Goal: Information Seeking & Learning: Learn about a topic

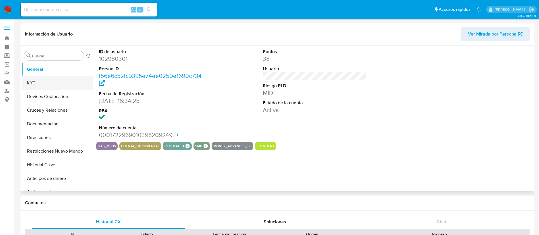
click at [63, 85] on button "KYC" at bounding box center [55, 83] width 66 height 14
select select "10"
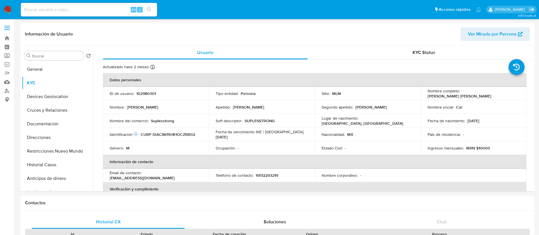
click at [9, 11] on img at bounding box center [8, 10] width 10 height 10
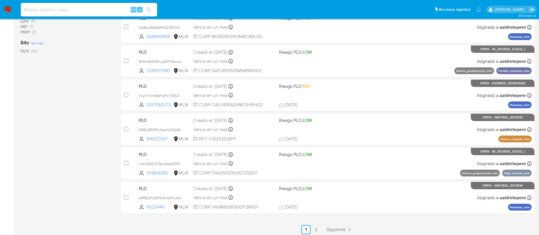
scroll to position [213, 0]
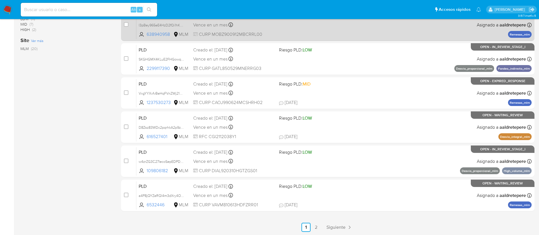
click at [330, 229] on span "Siguiente" at bounding box center [335, 227] width 19 height 5
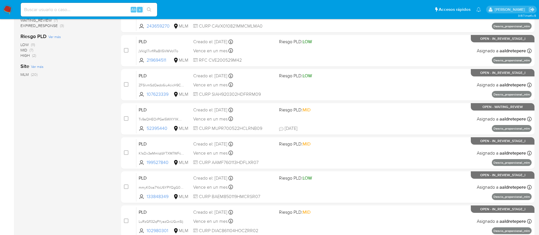
scroll to position [213, 0]
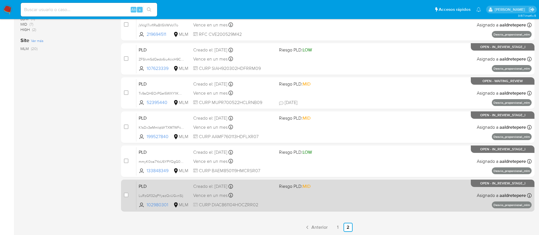
click at [342, 198] on div "PLD LuRzGf132qPYyazQxUGvnSlj 102980301 MLM Riesgo PLD: MID Creado el: 12/08/202…" at bounding box center [333, 195] width 395 height 29
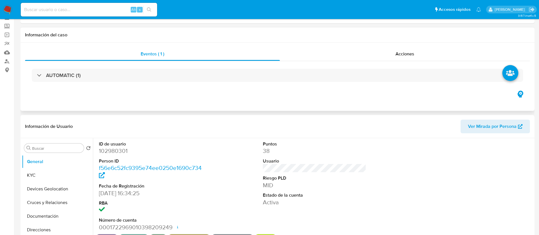
select select "10"
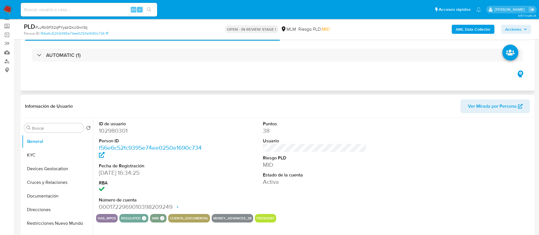
scroll to position [43, 0]
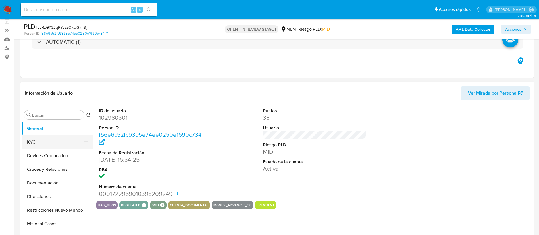
click at [59, 141] on button "KYC" at bounding box center [55, 142] width 66 height 14
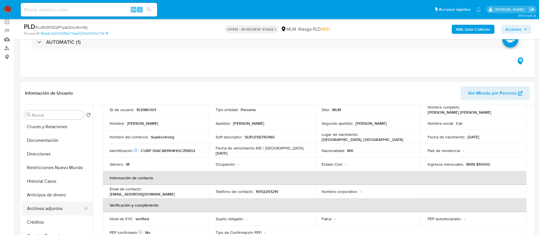
click at [59, 212] on button "Archivos adjuntos" at bounding box center [55, 209] width 66 height 14
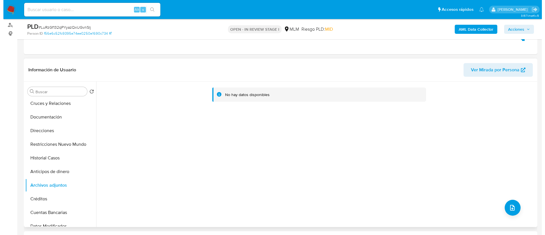
scroll to position [85, 0]
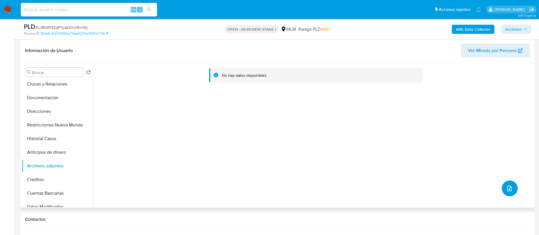
click at [508, 190] on icon "upload-file" at bounding box center [509, 188] width 5 height 6
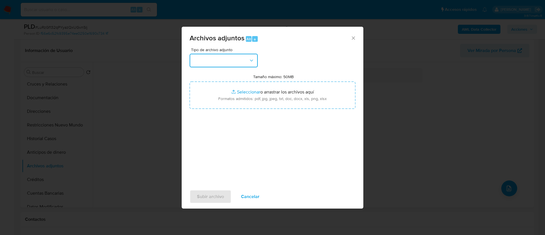
click at [241, 59] on button "button" at bounding box center [224, 61] width 68 height 14
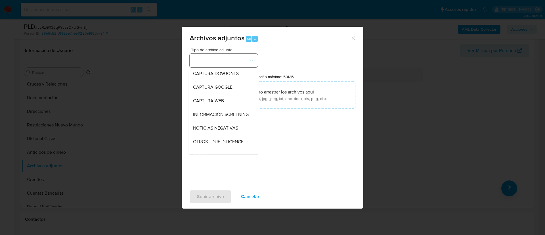
scroll to position [30, 0]
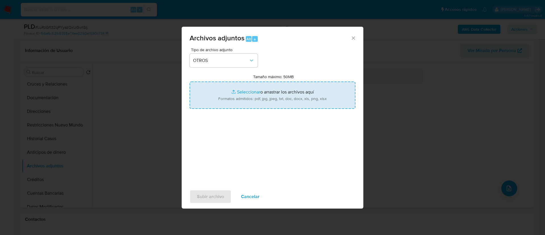
click at [241, 91] on input "Tamaño máximo: 50MB Seleccionar archivos" at bounding box center [273, 95] width 166 height 27
type input "C:\fakepath\102980301_Carlos Francisco Diaz Arevalo_AGOSTO 2025.pdf"
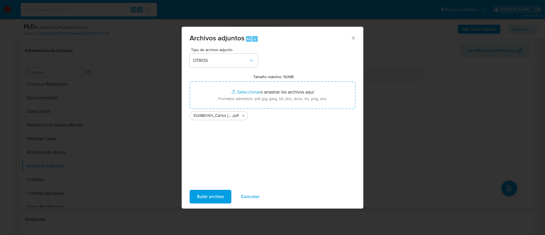
click at [214, 192] on span "Subir archivo" at bounding box center [210, 196] width 27 height 12
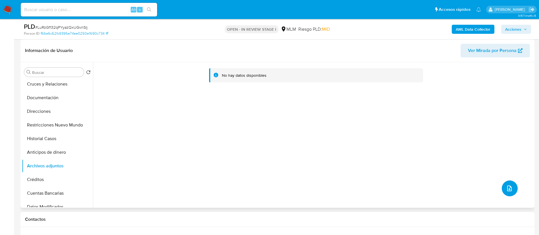
click at [504, 193] on button "upload-file" at bounding box center [510, 188] width 16 height 16
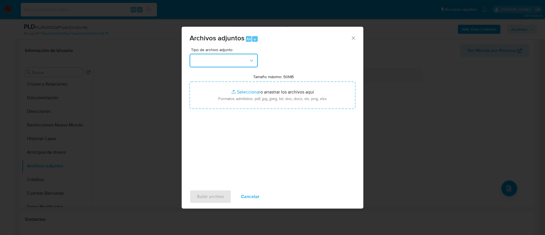
click at [229, 55] on button "button" at bounding box center [224, 61] width 68 height 14
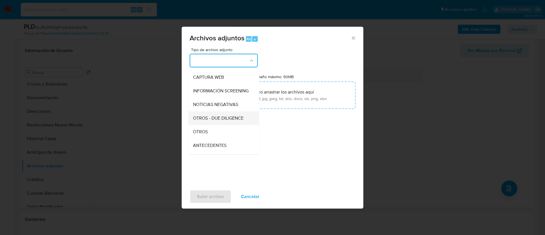
scroll to position [59, 0]
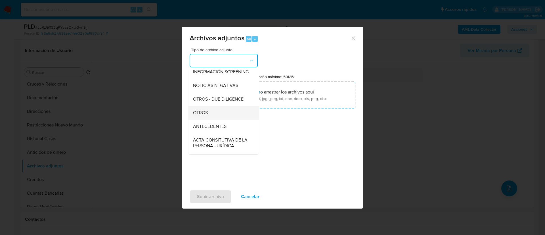
click at [218, 116] on div "OTROS" at bounding box center [222, 113] width 58 height 14
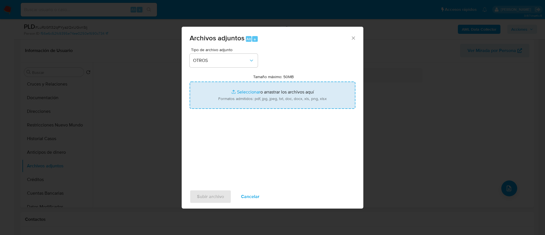
click at [226, 102] on input "Tamaño máximo: 50MB Seleccionar archivos" at bounding box center [273, 95] width 166 height 27
type input "C:\fakepath\102980301_CARLOS FRANCISCO DIAZ AREVALO_AGOSTO 2025.xlsx"
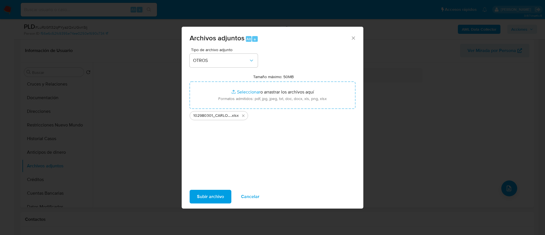
click at [213, 201] on span "Subir archivo" at bounding box center [210, 196] width 27 height 12
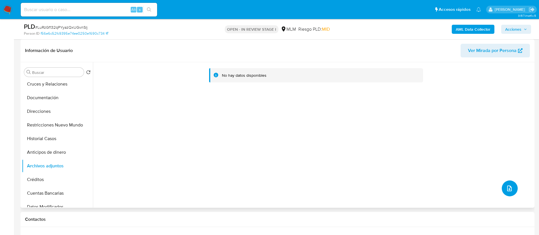
click at [513, 192] on button "upload-file" at bounding box center [510, 188] width 16 height 16
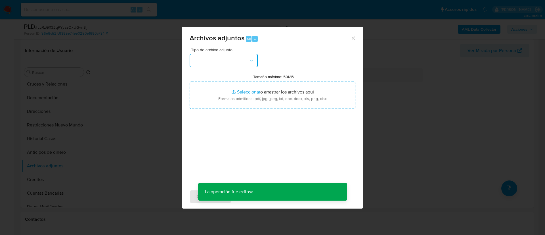
drag, startPoint x: 237, startPoint y: 58, endPoint x: 235, endPoint y: 66, distance: 8.8
click at [238, 58] on button "button" at bounding box center [224, 61] width 68 height 14
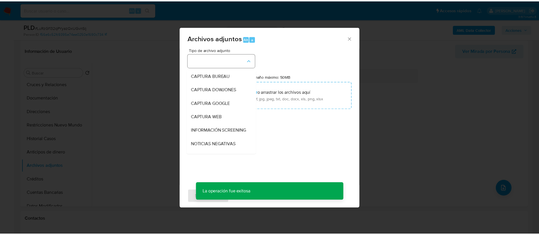
scroll to position [16, 0]
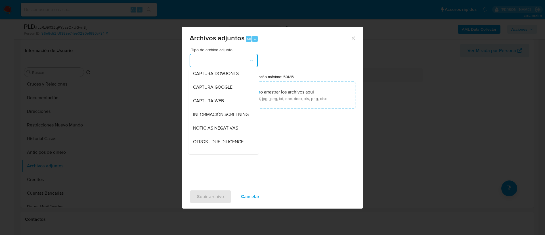
drag, startPoint x: 254, startPoint y: 195, endPoint x: 236, endPoint y: 194, distance: 17.6
click at [254, 195] on span "Cancelar" at bounding box center [250, 196] width 18 height 12
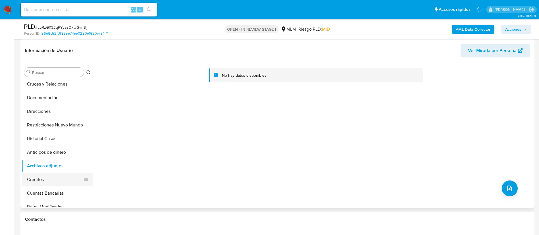
click at [52, 179] on button "Créditos" at bounding box center [55, 180] width 66 height 14
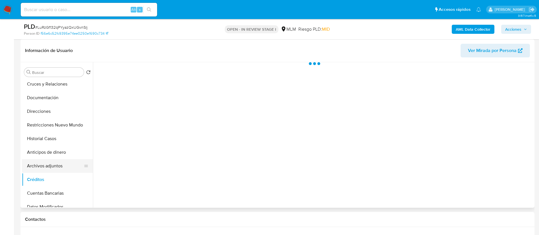
click at [59, 165] on button "Archivos adjuntos" at bounding box center [55, 166] width 66 height 14
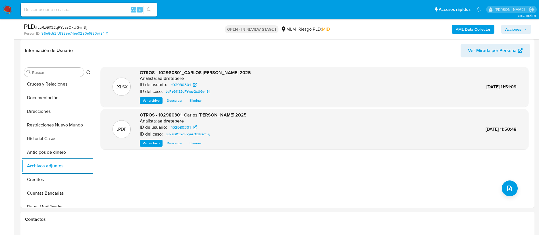
click at [518, 33] on span "Acciones" at bounding box center [513, 29] width 16 height 9
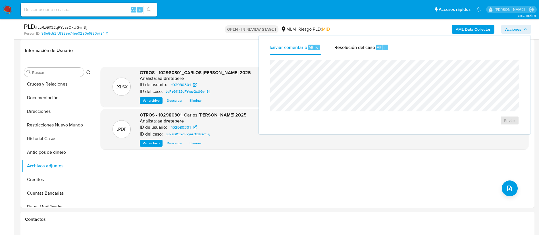
drag, startPoint x: 380, startPoint y: 45, endPoint x: 375, endPoint y: 58, distance: 13.7
click at [378, 47] on span "Alt" at bounding box center [379, 47] width 5 height 5
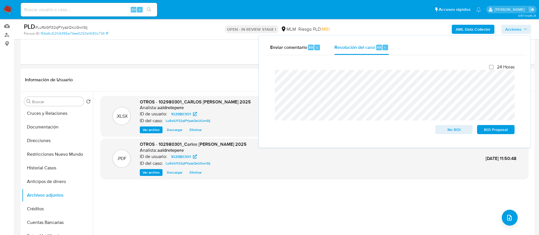
scroll to position [43, 0]
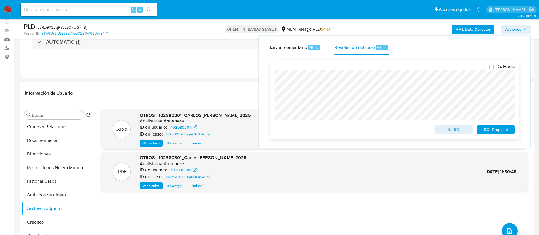
click at [512, 130] on button "ROI Proposal" at bounding box center [495, 129] width 37 height 9
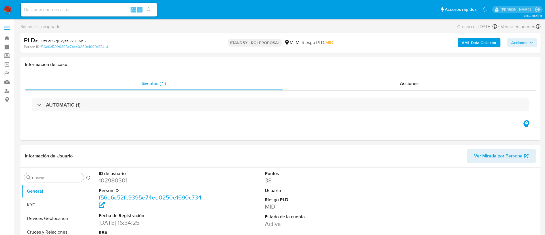
select select "10"
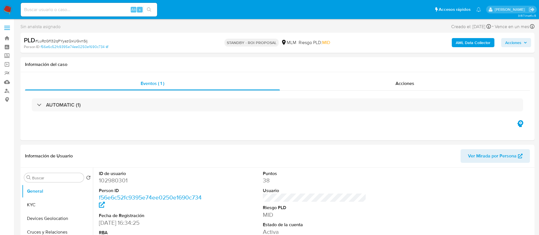
select select "10"
click at [74, 9] on input at bounding box center [89, 9] width 136 height 7
paste input "[PERSON_NAME]"
type input "[PERSON_NAME]"
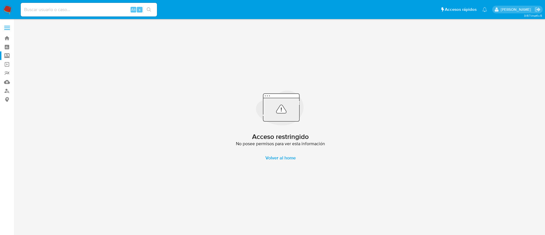
click at [7, 57] on label "Screening" at bounding box center [34, 55] width 68 height 9
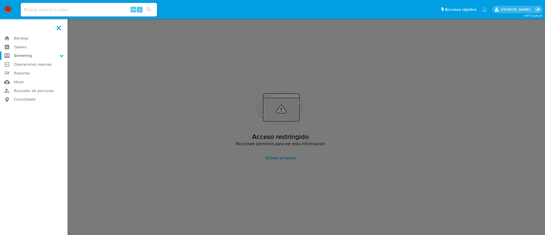
click at [0, 0] on input "Screening" at bounding box center [0, 0] width 0 height 0
click at [20, 78] on link "Herramientas" at bounding box center [34, 77] width 68 height 7
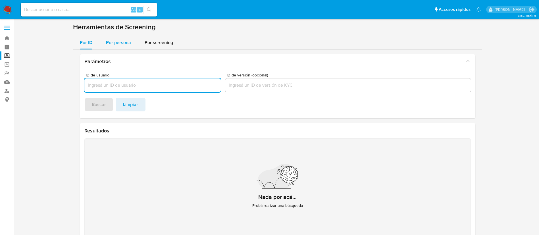
click at [116, 41] on span "Por persona" at bounding box center [118, 42] width 25 height 7
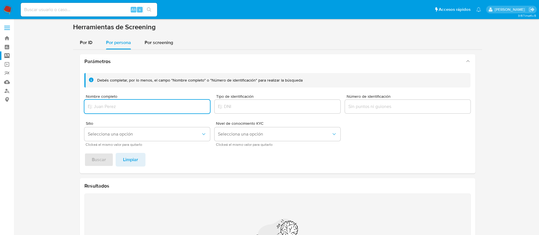
click at [120, 105] on input "Nombre completo" at bounding box center [147, 106] width 126 height 7
type input "JORGE MAZARIEGOS VAZQUEZ"
click at [98, 161] on span "Buscar" at bounding box center [99, 159] width 14 height 12
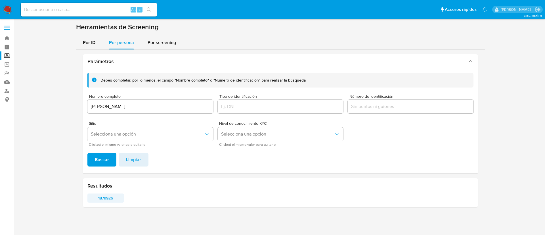
click at [105, 198] on span "1879926" at bounding box center [105, 198] width 29 height 8
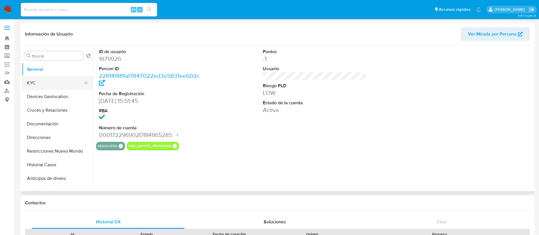
select select "10"
click at [48, 79] on button "KYC" at bounding box center [55, 83] width 66 height 14
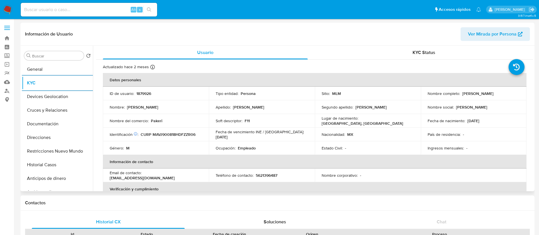
drag, startPoint x: 395, startPoint y: 117, endPoint x: 384, endPoint y: 117, distance: 11.1
click at [394, 117] on div "Lugar de nacimiento : MEXICO, DISTRITO FEDERAL" at bounding box center [367, 121] width 92 height 10
click at [151, 93] on p "1879926" at bounding box center [143, 93] width 15 height 5
click at [143, 92] on p "1879926" at bounding box center [143, 93] width 15 height 5
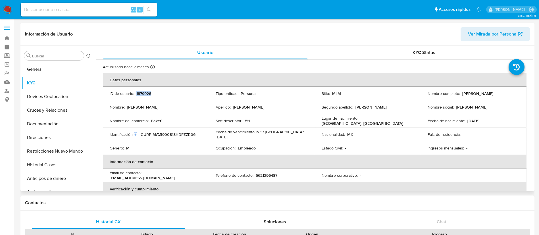
click at [143, 92] on p "1879926" at bounding box center [143, 93] width 15 height 5
copy p "1879926"
click at [71, 149] on button "Restricciones Nuevo Mundo" at bounding box center [55, 151] width 66 height 14
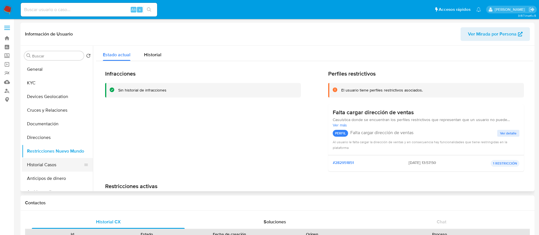
click at [65, 162] on button "Historial Casos" at bounding box center [55, 165] width 66 height 14
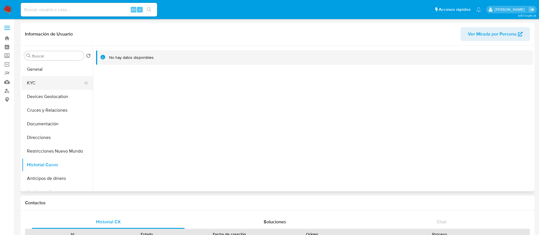
click at [59, 86] on button "KYC" at bounding box center [55, 83] width 66 height 14
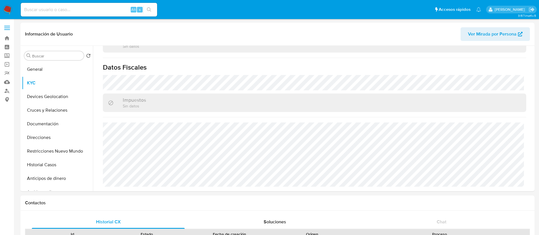
scroll to position [213, 0]
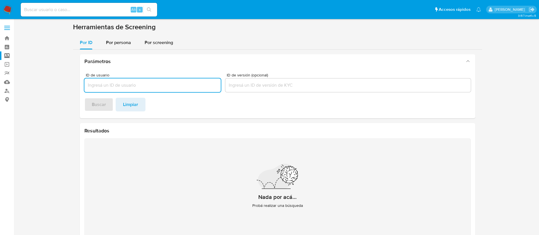
click at [7, 6] on img at bounding box center [8, 10] width 10 height 10
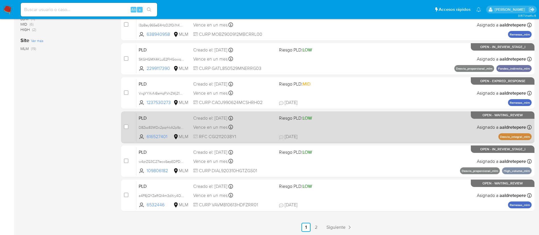
scroll to position [214, 0]
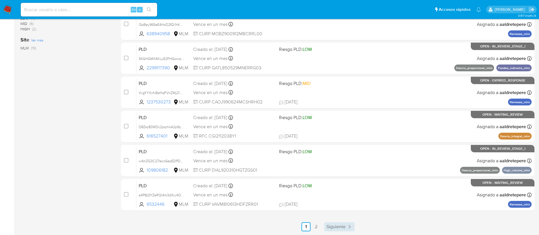
click at [336, 230] on link "Siguiente" at bounding box center [339, 226] width 30 height 9
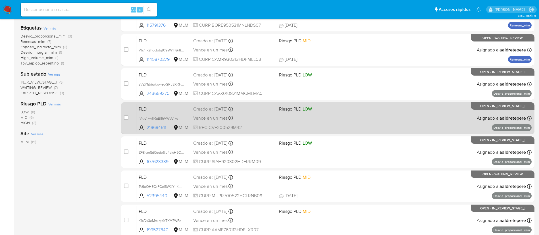
scroll to position [128, 0]
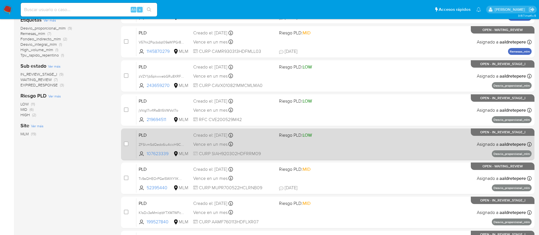
click at [360, 153] on div "PLD ZFSIvmSdQedo6iu4cicH9CCL 107623339 MLM Riesgo PLD: LOW Creado el: 12/08/202…" at bounding box center [333, 144] width 395 height 29
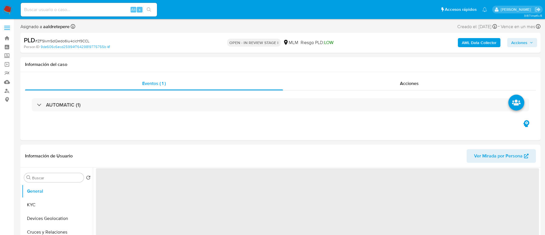
select select "10"
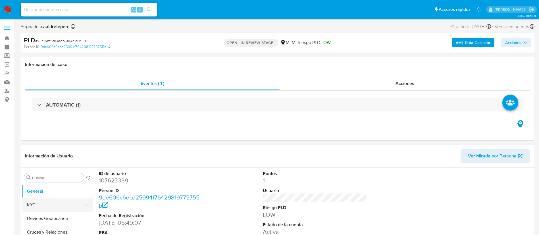
drag, startPoint x: 51, startPoint y: 203, endPoint x: 60, endPoint y: 204, distance: 9.2
click at [50, 203] on button "KYC" at bounding box center [55, 205] width 66 height 14
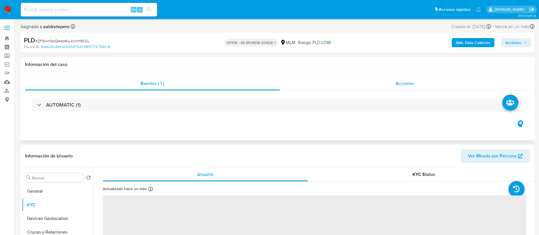
click at [409, 81] on span "Acciones" at bounding box center [404, 83] width 19 height 7
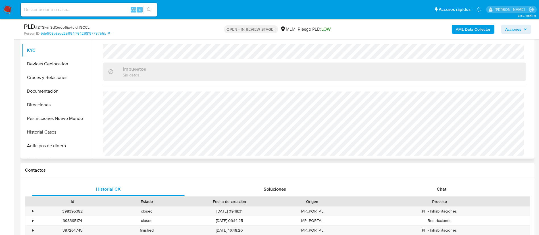
scroll to position [213, 0]
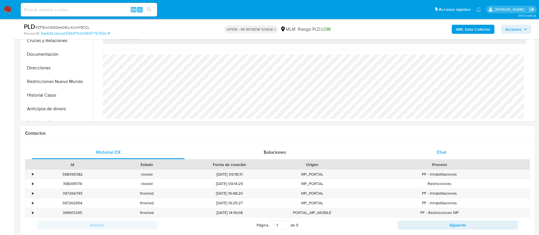
click at [444, 153] on span "Chat" at bounding box center [441, 152] width 10 height 7
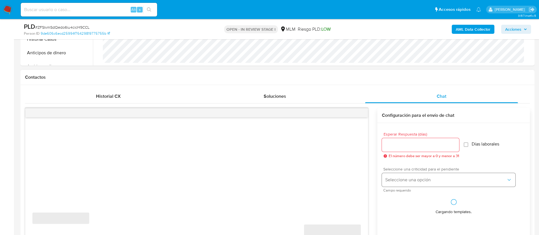
scroll to position [298, 0]
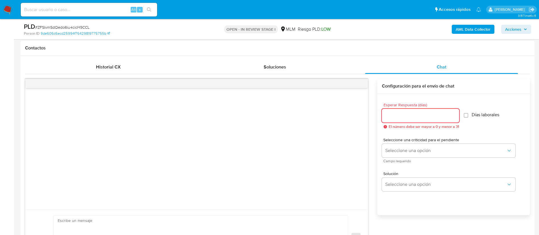
click at [392, 118] on div at bounding box center [420, 116] width 77 height 14
click at [392, 114] on input "Esperar Respuesta (días)" at bounding box center [420, 115] width 77 height 7
type input "5"
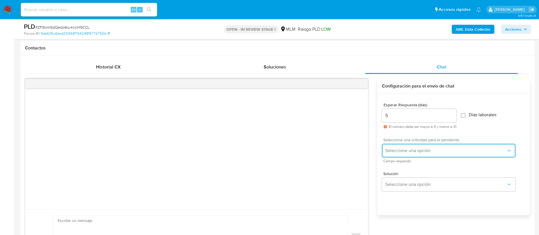
click at [403, 153] on button "Seleccione una opción" at bounding box center [448, 151] width 133 height 14
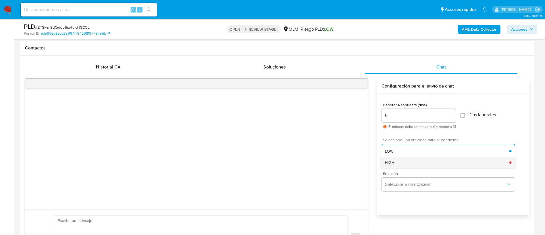
click at [402, 167] on div "HIGH" at bounding box center [447, 162] width 124 height 11
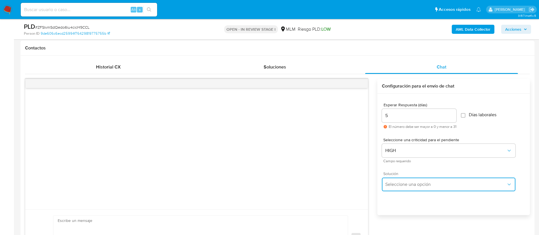
click at [403, 181] on button "Seleccione una opción" at bounding box center [448, 184] width 133 height 14
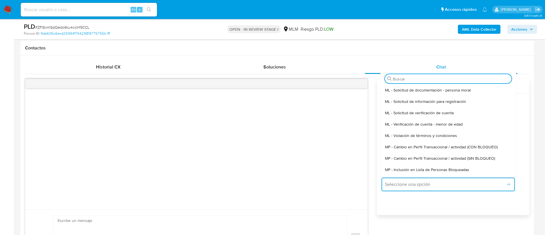
drag, startPoint x: 423, startPoint y: 115, endPoint x: 418, endPoint y: 118, distance: 6.2
click at [423, 115] on span "ML - Solicitud de verificación de cuenta" at bounding box center [419, 112] width 69 height 5
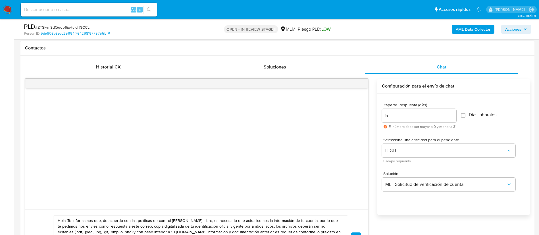
drag, startPoint x: 230, startPoint y: 129, endPoint x: 252, endPoint y: 185, distance: 59.7
click at [230, 133] on div at bounding box center [196, 148] width 342 height 121
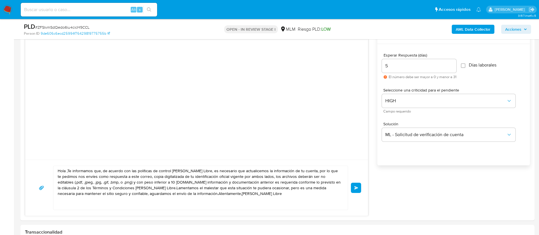
scroll to position [383, 0]
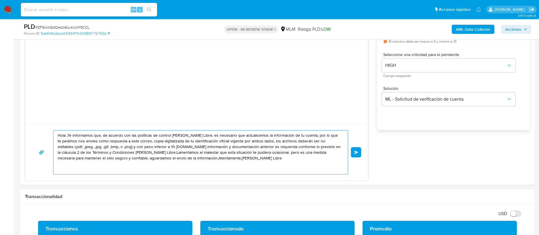
drag, startPoint x: 241, startPoint y: 166, endPoint x: 0, endPoint y: 101, distance: 249.0
paste textarea "ESTIMADO HUMBERTO FRANCISCO SIERRA ARROYO, Te comunicamos que se ha identificad…"
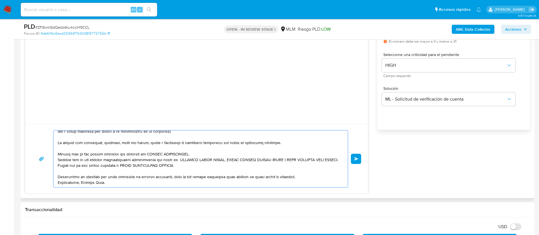
scroll to position [0, 0]
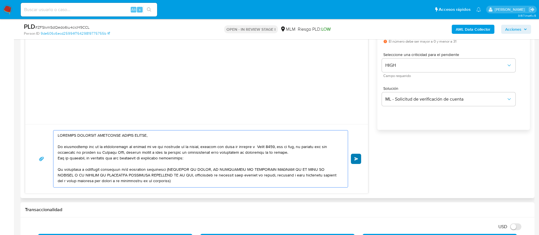
type textarea "ESTIMADO HUMBERTO FRANCISCO SIERRA ARROYO, Te comunicamos que se ha identificad…"
click at [360, 157] on button "Enviar" at bounding box center [356, 159] width 10 height 10
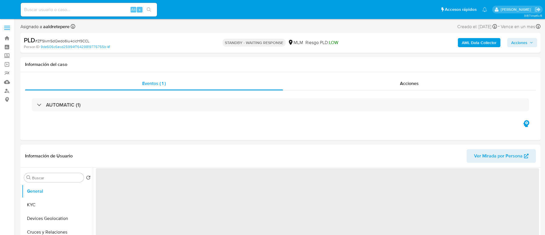
select select "10"
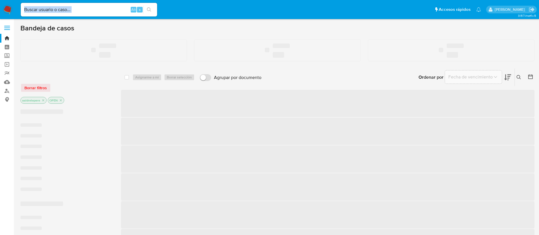
click at [85, 13] on div "Alt s" at bounding box center [89, 10] width 136 height 14
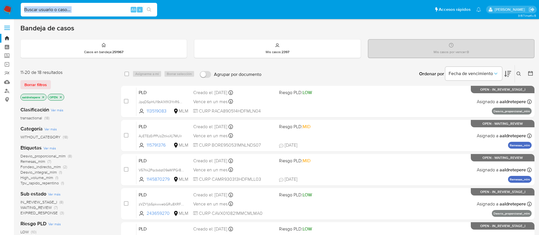
click at [85, 11] on input at bounding box center [89, 9] width 136 height 7
click at [92, 12] on input at bounding box center [89, 9] width 136 height 7
paste input "109806182"
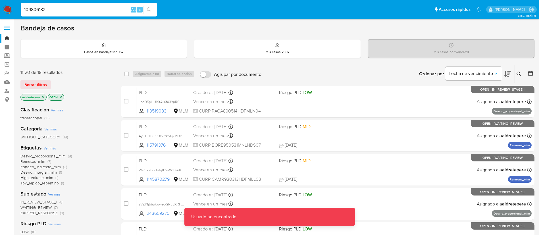
click at [49, 11] on input "109806182" at bounding box center [89, 9] width 136 height 7
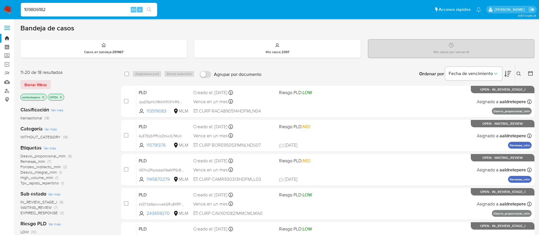
type input "109806182"
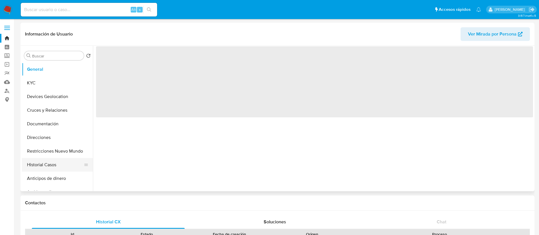
click at [44, 164] on button "Historial Casos" at bounding box center [55, 165] width 66 height 14
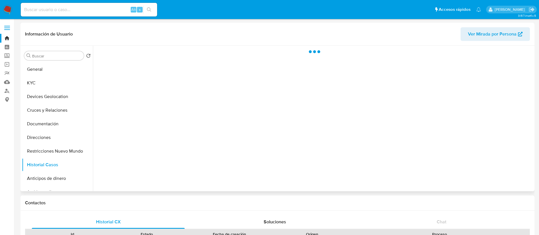
select select "10"
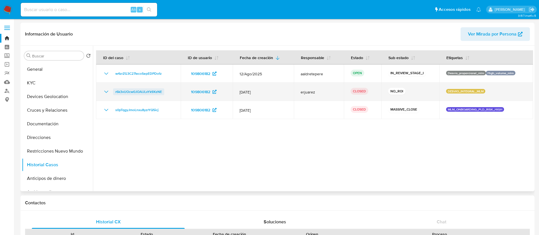
click at [127, 92] on span "r6k3vUOcw0JOAlJLxYk9XzNE" at bounding box center [138, 91] width 47 height 7
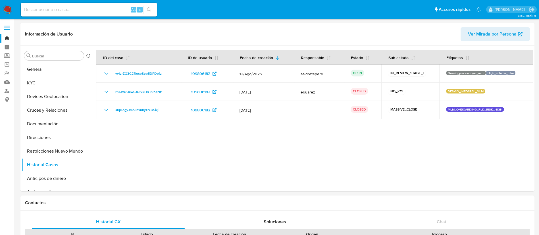
click at [45, 7] on input at bounding box center [89, 9] width 136 height 7
paste input "2261325313"
type input "2261325313"
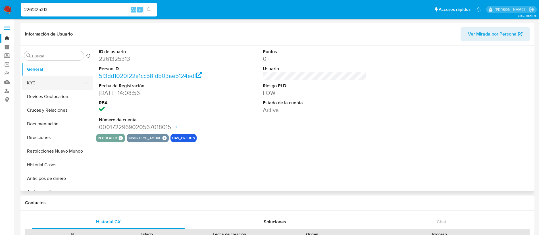
select select "10"
click at [56, 82] on button "KYC" at bounding box center [55, 83] width 66 height 14
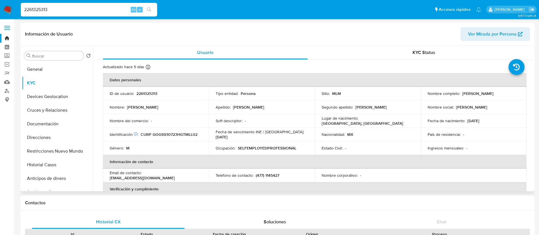
click at [509, 169] on table "Datos personales ID de usuario : 2261325313 Tipo entidad : Persona Sitio : MLM …" at bounding box center [314, 175] width 423 height 204
click at [265, 163] on th "Información de contacto" at bounding box center [314, 162] width 423 height 14
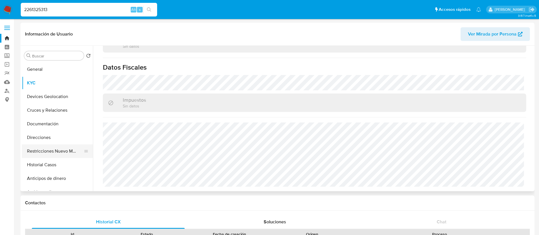
click at [59, 151] on button "Restricciones Nuevo Mundo" at bounding box center [55, 151] width 66 height 14
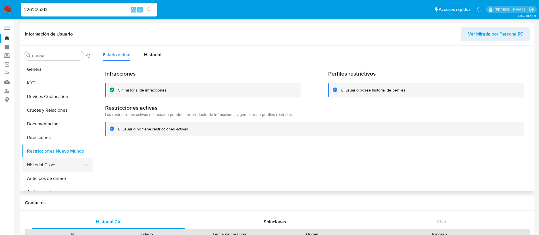
click at [36, 168] on button "Historial Casos" at bounding box center [55, 165] width 66 height 14
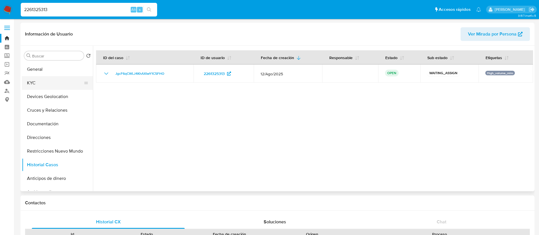
click at [55, 82] on button "KYC" at bounding box center [55, 83] width 66 height 14
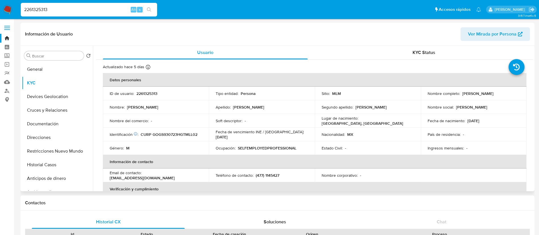
click at [148, 96] on p "2261325313" at bounding box center [146, 93] width 21 height 5
copy p "2261325313"
click at [9, 80] on link "Mulan" at bounding box center [34, 82] width 68 height 9
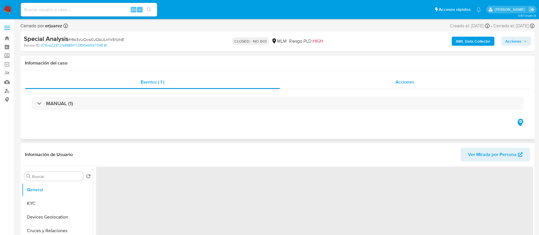
click at [411, 83] on span "Acciones" at bounding box center [404, 82] width 19 height 7
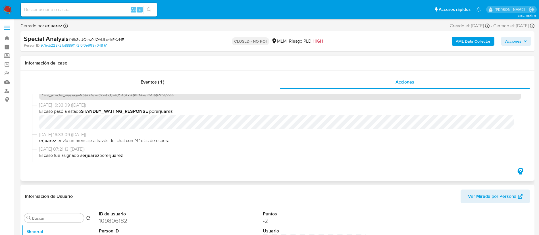
scroll to position [298, 0]
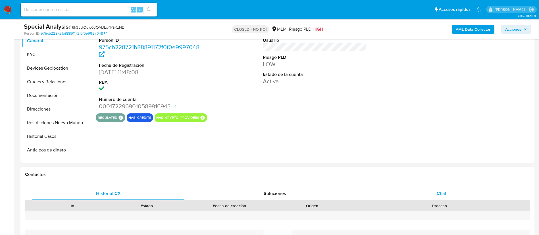
select select "10"
click at [440, 193] on span "Chat" at bounding box center [441, 193] width 10 height 7
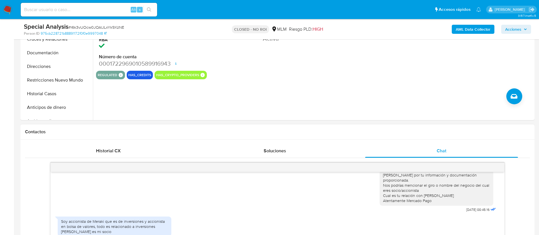
scroll to position [170, 0]
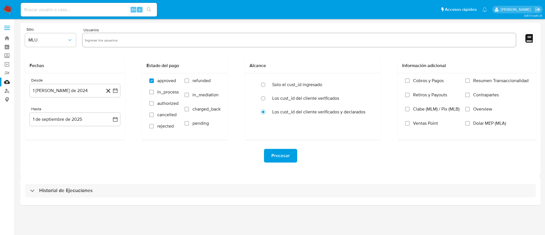
click at [124, 42] on input "text" at bounding box center [299, 39] width 429 height 9
paste input "2261325313"
type input "2261325313"
click at [58, 42] on span "MLU" at bounding box center [47, 40] width 39 height 6
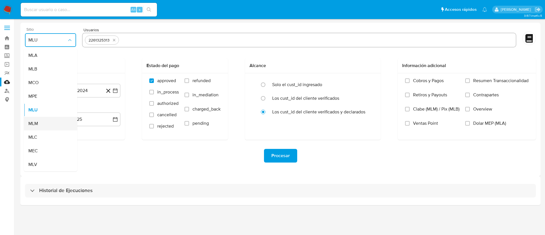
click at [37, 126] on span "MLM" at bounding box center [33, 124] width 10 height 6
click at [49, 86] on button "1 de agosto de 2024" at bounding box center [75, 91] width 91 height 14
click at [72, 114] on span "agosto 2024" at bounding box center [72, 111] width 26 height 6
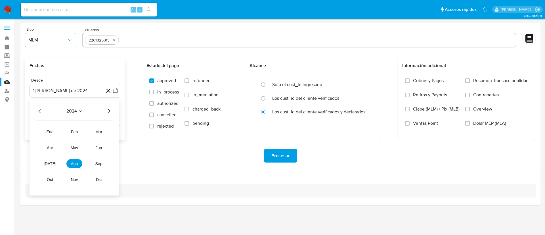
click at [110, 111] on icon "Año siguiente" at bounding box center [109, 111] width 7 height 7
click at [74, 133] on span "feb" at bounding box center [74, 131] width 7 height 5
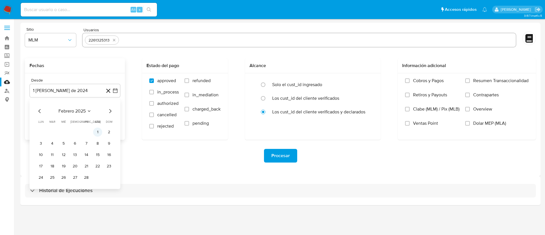
click at [95, 131] on button "1" at bounding box center [97, 132] width 9 height 9
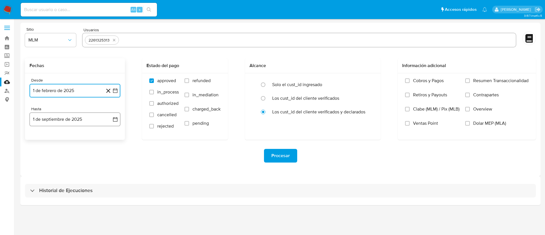
click at [70, 114] on button "1 de septiembre de 2025" at bounding box center [75, 119] width 91 height 14
click at [37, 139] on icon "Mes anterior" at bounding box center [39, 139] width 7 height 7
click at [39, 137] on icon "Mes anterior" at bounding box center [39, 139] width 7 height 7
click at [78, 207] on button "31" at bounding box center [74, 206] width 9 height 9
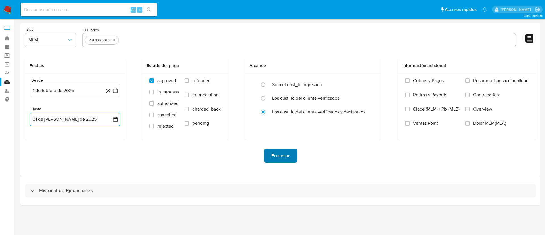
click at [276, 156] on span "Procesar" at bounding box center [280, 155] width 18 height 12
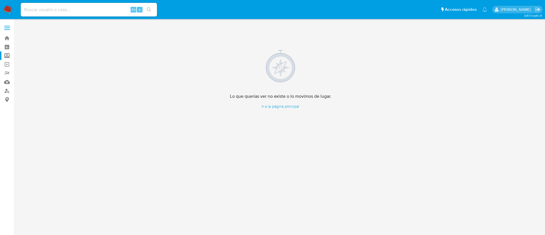
click at [9, 56] on label "Screening" at bounding box center [34, 55] width 68 height 9
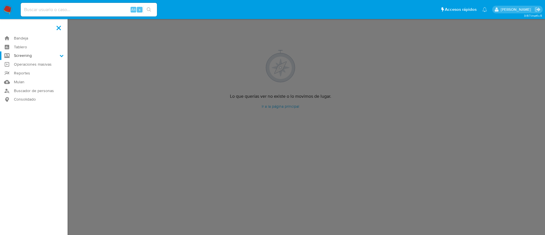
click at [0, 0] on input "Screening" at bounding box center [0, 0] width 0 height 0
click at [31, 79] on link "Herramientas" at bounding box center [34, 77] width 68 height 7
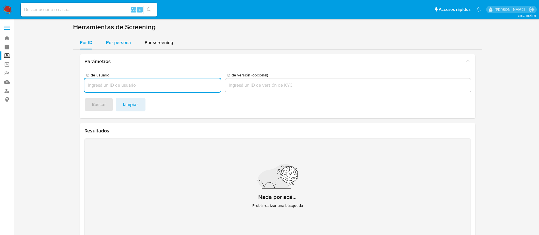
click at [126, 38] on div "Por persona" at bounding box center [118, 43] width 25 height 14
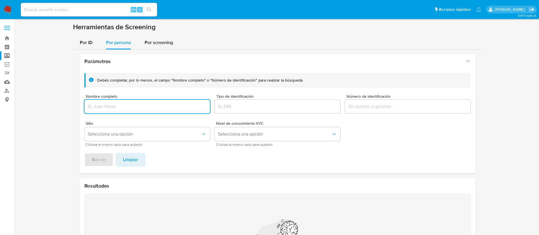
click at [139, 103] on input "Nombre completo" at bounding box center [147, 106] width 126 height 7
type input "[PERSON_NAME] [PERSON_NAME]"
click at [96, 164] on span "Buscar" at bounding box center [99, 159] width 14 height 12
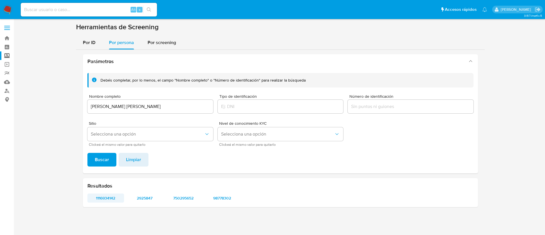
click at [102, 200] on span "1116934142" at bounding box center [105, 198] width 29 height 8
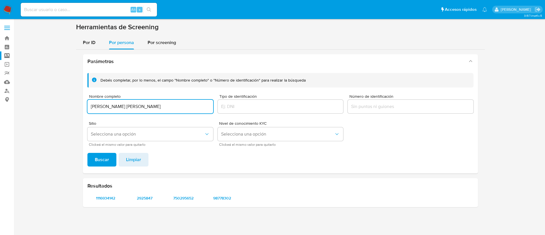
drag, startPoint x: 153, startPoint y: 93, endPoint x: 59, endPoint y: 91, distance: 94.6
click at [59, 91] on section at bounding box center [280, 117] width 520 height 189
click at [91, 107] on input "[PERSON_NAME] [PERSON_NAME]" at bounding box center [150, 106] width 126 height 7
type input "[PERSON_NAME] [PERSON_NAME]"
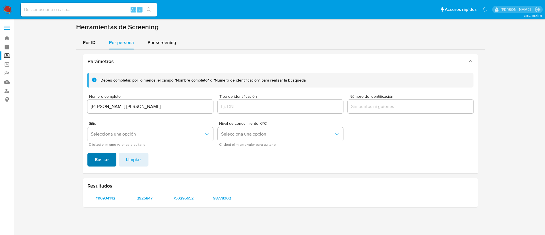
click at [100, 157] on span "Buscar" at bounding box center [102, 159] width 14 height 12
click at [103, 198] on span "1641326475" at bounding box center [105, 198] width 29 height 8
drag, startPoint x: 104, startPoint y: 157, endPoint x: 106, endPoint y: 154, distance: 4.1
click at [104, 158] on span "Buscar" at bounding box center [102, 159] width 14 height 12
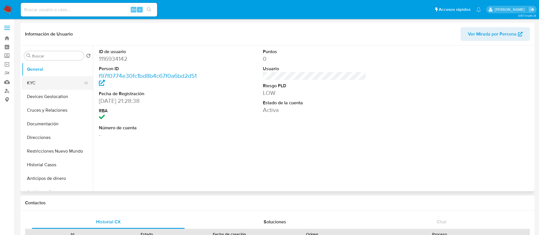
select select "10"
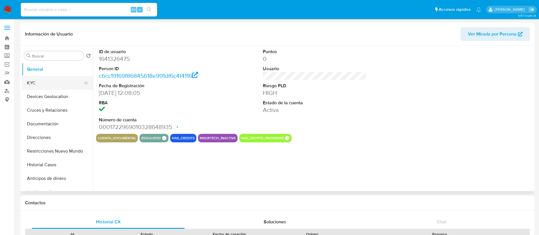
select select "10"
drag, startPoint x: 37, startPoint y: 83, endPoint x: 70, endPoint y: 80, distance: 33.9
click at [51, 80] on button "KYC" at bounding box center [55, 83] width 66 height 14
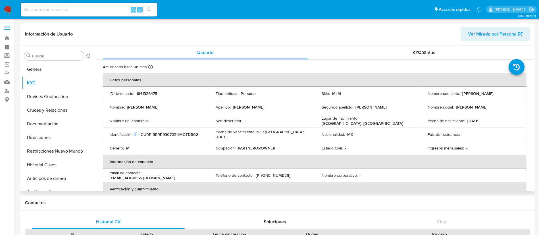
click at [150, 91] on p "1641326475" at bounding box center [146, 93] width 21 height 5
copy p "1641326475"
drag, startPoint x: 494, startPoint y: 155, endPoint x: 486, endPoint y: 157, distance: 8.6
click at [494, 155] on th "Información de contacto" at bounding box center [314, 162] width 423 height 14
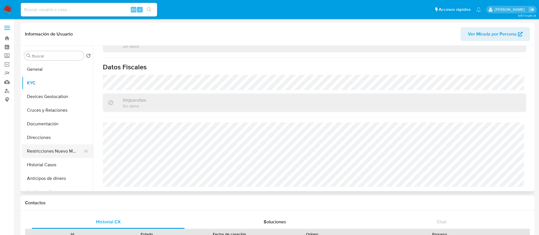
click at [59, 156] on button "Restricciones Nuevo Mundo" at bounding box center [55, 151] width 66 height 14
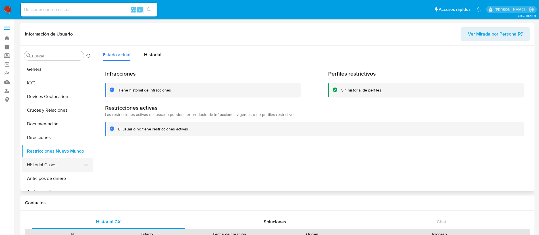
click at [46, 162] on button "Historial Casos" at bounding box center [55, 165] width 66 height 14
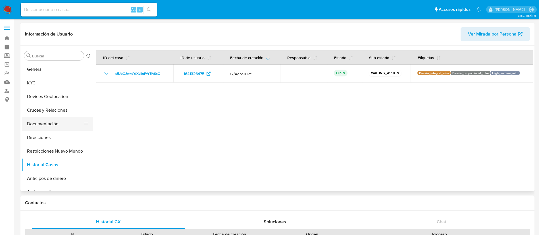
click at [53, 128] on button "Documentación" at bounding box center [55, 124] width 66 height 14
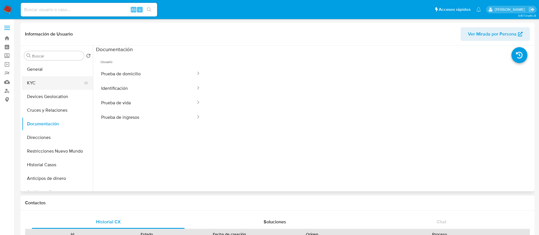
click at [47, 78] on button "KYC" at bounding box center [55, 83] width 66 height 14
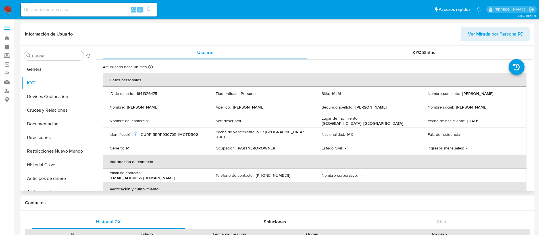
click at [153, 92] on p "1641326475" at bounding box center [146, 93] width 21 height 5
copy p "1641326475"
click at [7, 85] on link "Mulan" at bounding box center [34, 82] width 68 height 9
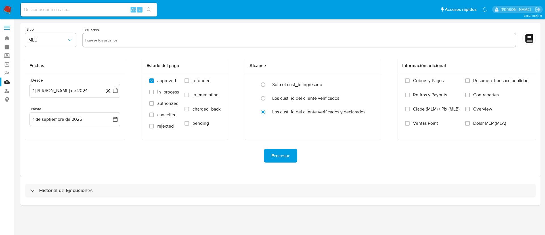
click at [152, 40] on input "text" at bounding box center [299, 39] width 429 height 9
paste input "1641326475"
type input "1641326475"
click at [48, 40] on span "MLU" at bounding box center [47, 40] width 39 height 6
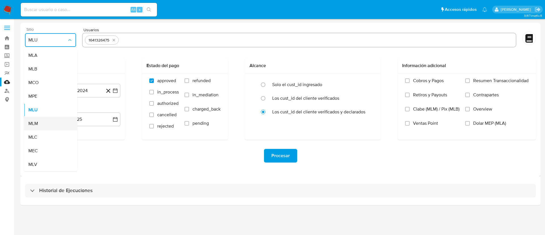
click at [36, 127] on div "MLM" at bounding box center [48, 124] width 41 height 14
click at [67, 97] on button "1 de agosto de 2024" at bounding box center [75, 91] width 91 height 14
click at [77, 112] on span "agosto 2024" at bounding box center [72, 111] width 26 height 6
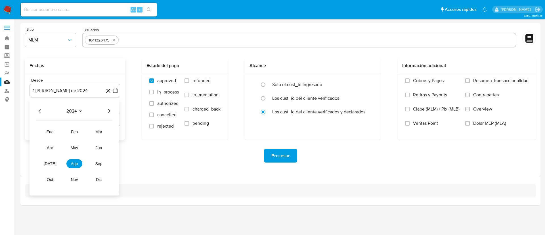
click at [108, 111] on icon "Año siguiente" at bounding box center [109, 111] width 7 height 7
click at [81, 134] on button "feb" at bounding box center [74, 131] width 16 height 9
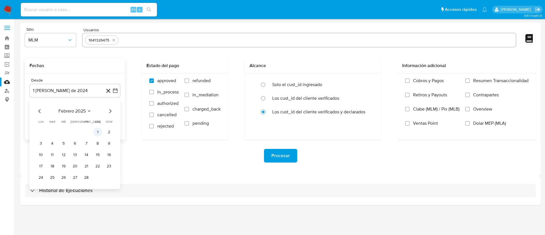
drag, startPoint x: 97, startPoint y: 133, endPoint x: 97, endPoint y: 130, distance: 3.4
click at [97, 133] on button "1" at bounding box center [97, 132] width 9 height 9
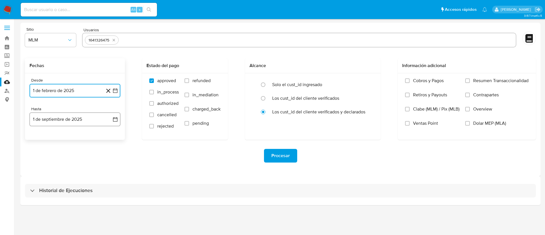
drag, startPoint x: 91, startPoint y: 115, endPoint x: 39, endPoint y: 122, distance: 52.2
click at [90, 115] on button "1 de septiembre de 2025" at bounding box center [75, 119] width 91 height 14
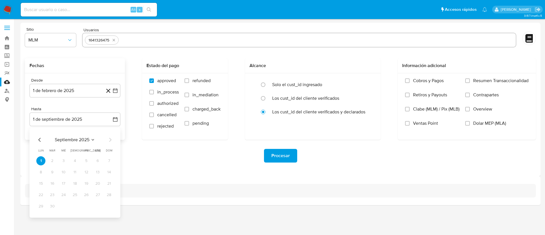
drag, startPoint x: 43, startPoint y: 141, endPoint x: 41, endPoint y: 139, distance: 3.2
click at [42, 140] on div "septiembre 2025" at bounding box center [74, 139] width 77 height 7
click at [40, 139] on icon "Mes anterior" at bounding box center [39, 139] width 7 height 7
click at [39, 139] on icon "Mes anterior" at bounding box center [39, 140] width 2 height 4
click at [76, 208] on button "31" at bounding box center [74, 206] width 9 height 9
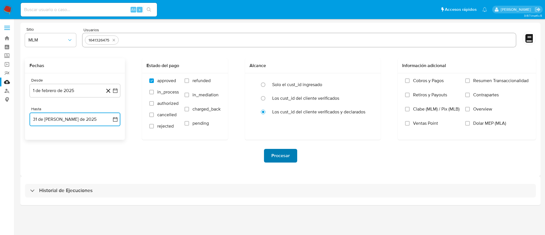
click at [291, 159] on button "Procesar" at bounding box center [280, 156] width 33 height 14
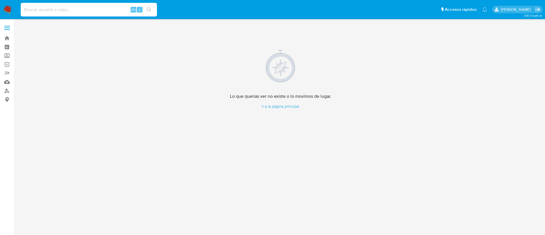
click at [53, 11] on input at bounding box center [89, 9] width 136 height 7
paste input "1731599374"
type input "1731599374"
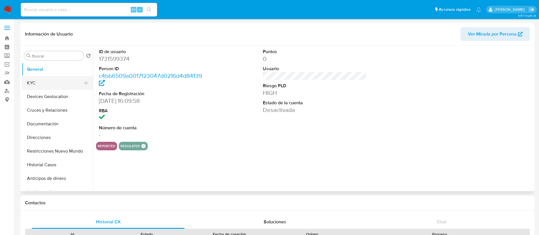
select select "10"
click at [62, 147] on button "Restricciones Nuevo Mundo" at bounding box center [55, 151] width 66 height 14
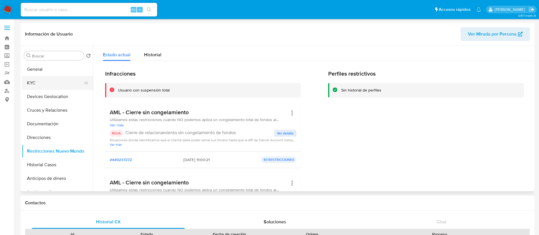
click at [47, 80] on button "KYC" at bounding box center [55, 83] width 66 height 14
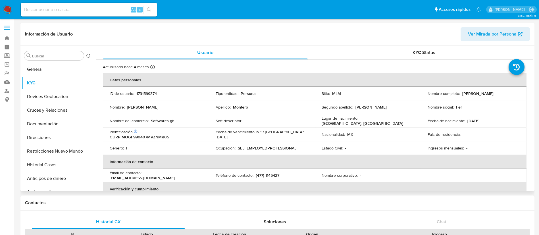
click at [153, 94] on p "1731599374" at bounding box center [146, 93] width 20 height 5
copy p "1731599374"
click at [138, 122] on p "Nombre del comercio :" at bounding box center [129, 120] width 39 height 5
click at [502, 153] on td "Ingresos mensuales : -" at bounding box center [474, 148] width 106 height 14
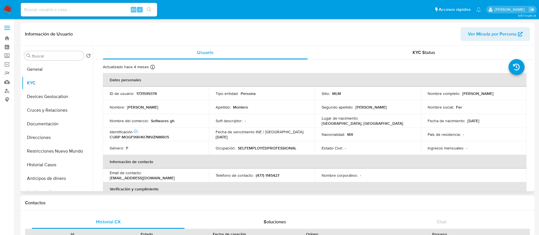
click at [346, 111] on td "Segundo apellido : Gomez" at bounding box center [368, 107] width 106 height 14
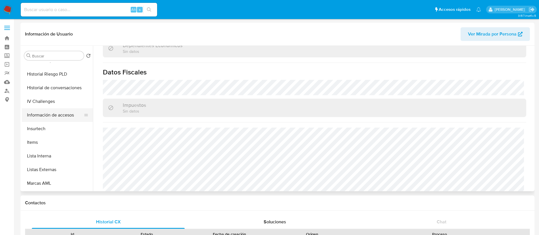
scroll to position [213, 0]
click at [53, 147] on button "Lista Interna" at bounding box center [57, 143] width 71 height 14
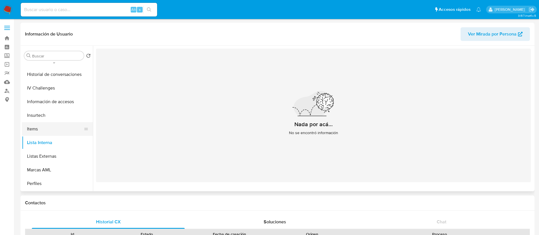
scroll to position [43, 0]
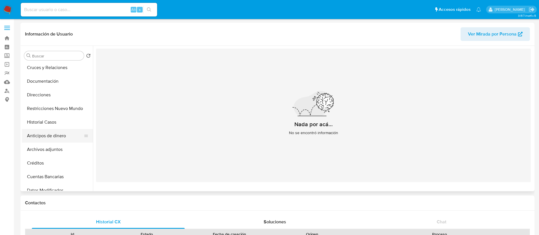
click at [58, 129] on button "Anticipos de dinero" at bounding box center [55, 136] width 66 height 14
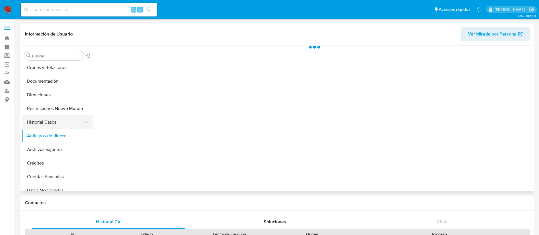
click at [60, 116] on button "Historial Casos" at bounding box center [55, 122] width 66 height 14
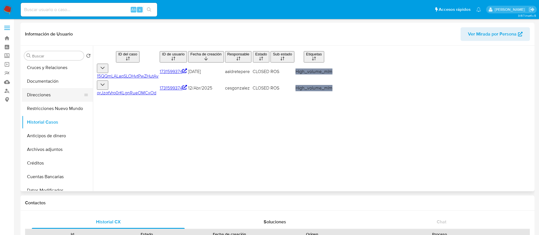
scroll to position [0, 0]
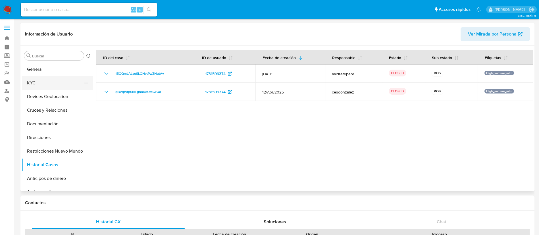
click at [32, 81] on button "KYC" at bounding box center [55, 83] width 66 height 14
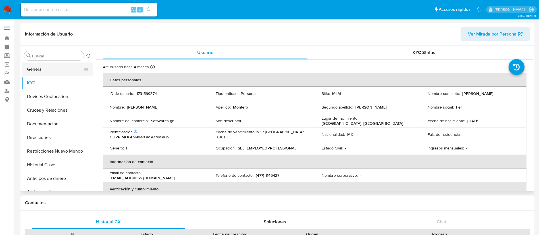
click at [39, 64] on button "General" at bounding box center [55, 69] width 66 height 14
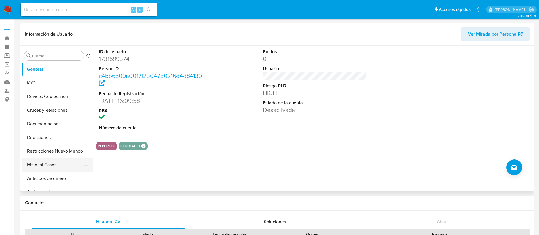
click at [40, 167] on button "Historial Casos" at bounding box center [55, 165] width 66 height 14
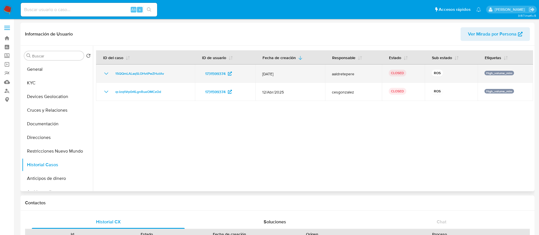
drag, startPoint x: 50, startPoint y: 80, endPoint x: 112, endPoint y: 80, distance: 62.5
click at [170, 72] on div "Buscar Volver al orden por defecto General KYC Devices Geolocation Cruces y Rel…" at bounding box center [277, 118] width 511 height 145
click at [108, 72] on icon "Mostrar/Ocultar" at bounding box center [106, 73] width 7 height 7
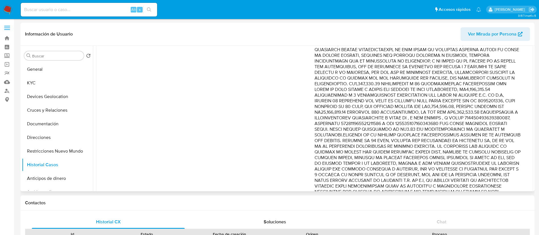
scroll to position [128, 0]
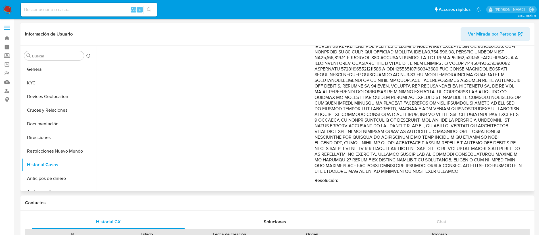
click at [462, 127] on p "Comentario :" at bounding box center [417, 69] width 207 height 210
drag, startPoint x: 410, startPoint y: 103, endPoint x: 487, endPoint y: 117, distance: 78.4
click at [487, 117] on p "Comentario :" at bounding box center [417, 69] width 207 height 210
drag, startPoint x: 406, startPoint y: 83, endPoint x: 389, endPoint y: 82, distance: 16.8
click at [404, 83] on p "Comentario :" at bounding box center [417, 69] width 207 height 210
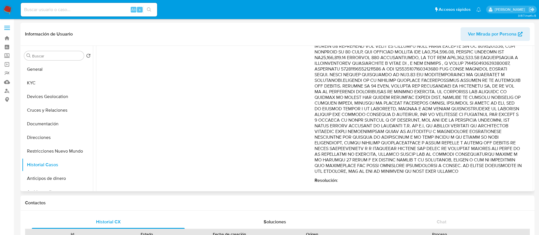
click at [384, 82] on p "Comentario :" at bounding box center [417, 69] width 207 height 210
drag, startPoint x: 388, startPoint y: 78, endPoint x: 385, endPoint y: 81, distance: 4.7
click at [388, 78] on p "Comentario :" at bounding box center [417, 69] width 207 height 210
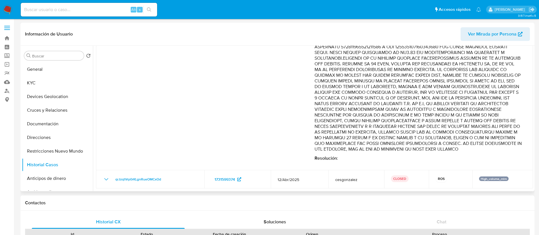
drag, startPoint x: 383, startPoint y: 81, endPoint x: 405, endPoint y: 148, distance: 70.9
click at [405, 148] on p "Comentario :" at bounding box center [417, 47] width 207 height 210
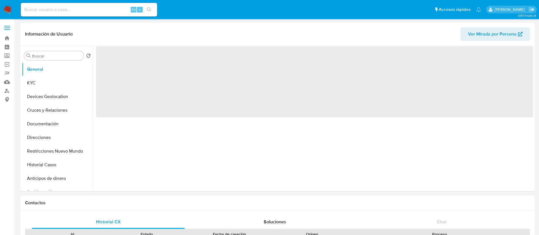
click at [50, 5] on div "Alt s" at bounding box center [89, 10] width 136 height 14
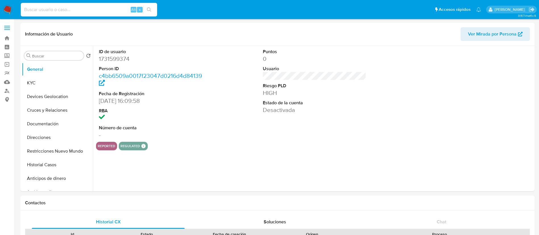
click at [53, 9] on input at bounding box center [89, 9] width 136 height 7
paste input "2261325313"
type input "2261325313"
select select "10"
type input "2261325313"
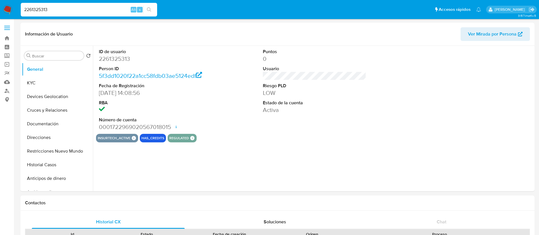
select select "10"
click at [112, 11] on input at bounding box center [89, 9] width 136 height 7
paste input "1731599374"
type input "1731599374"
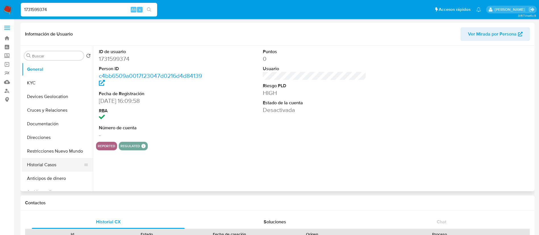
select select "10"
